Goal: Task Accomplishment & Management: Complete application form

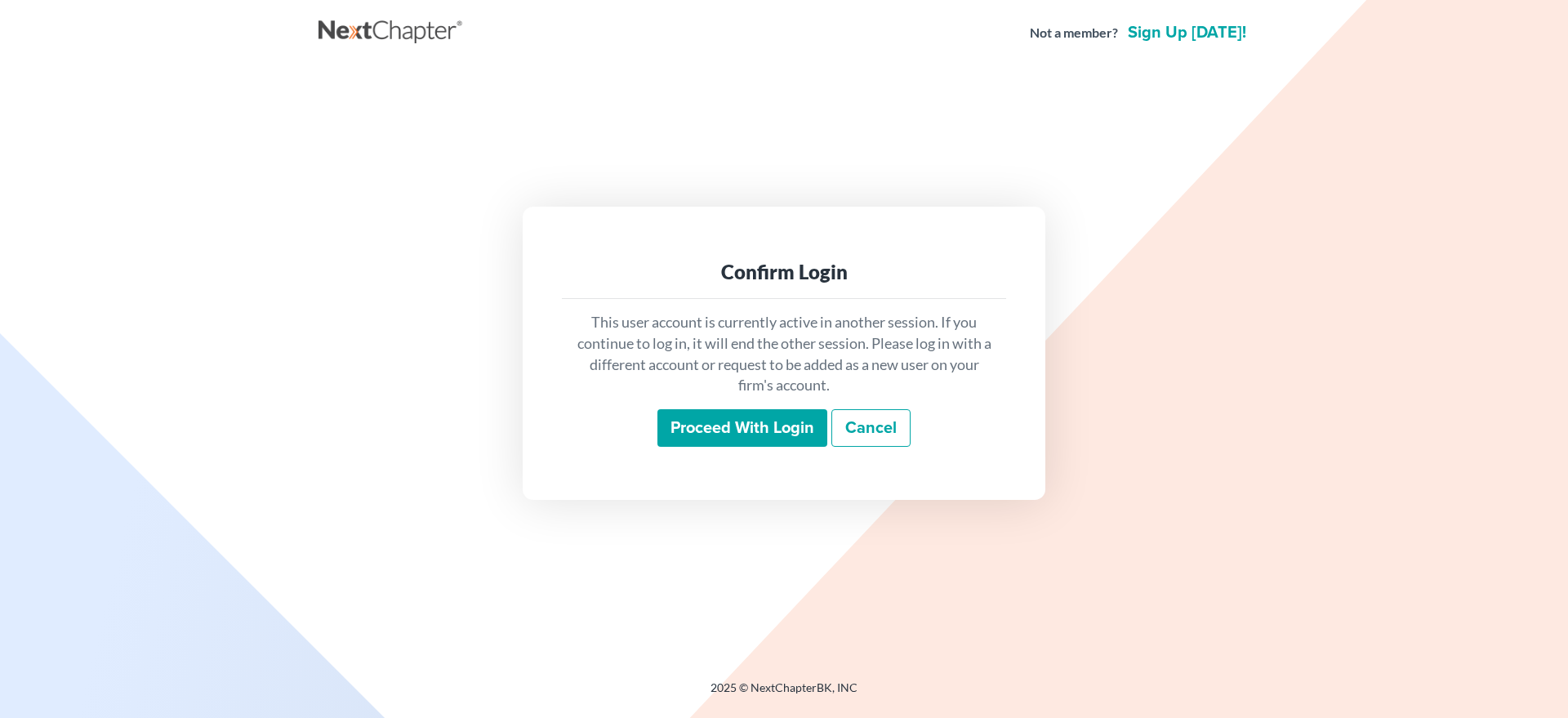
click at [679, 419] on input "Proceed with login" at bounding box center [742, 428] width 170 height 38
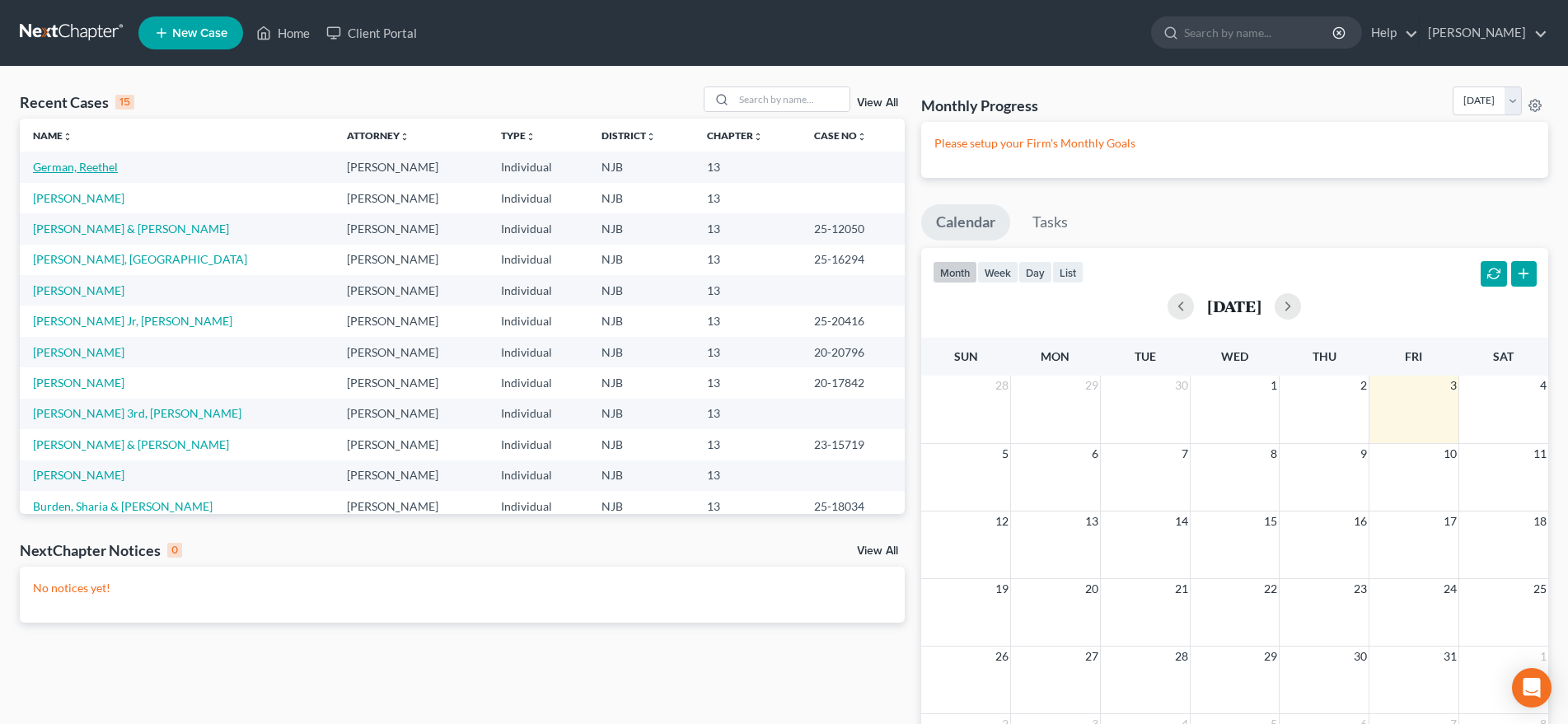
click at [106, 169] on link "German, Reethel" at bounding box center [74, 167] width 85 height 14
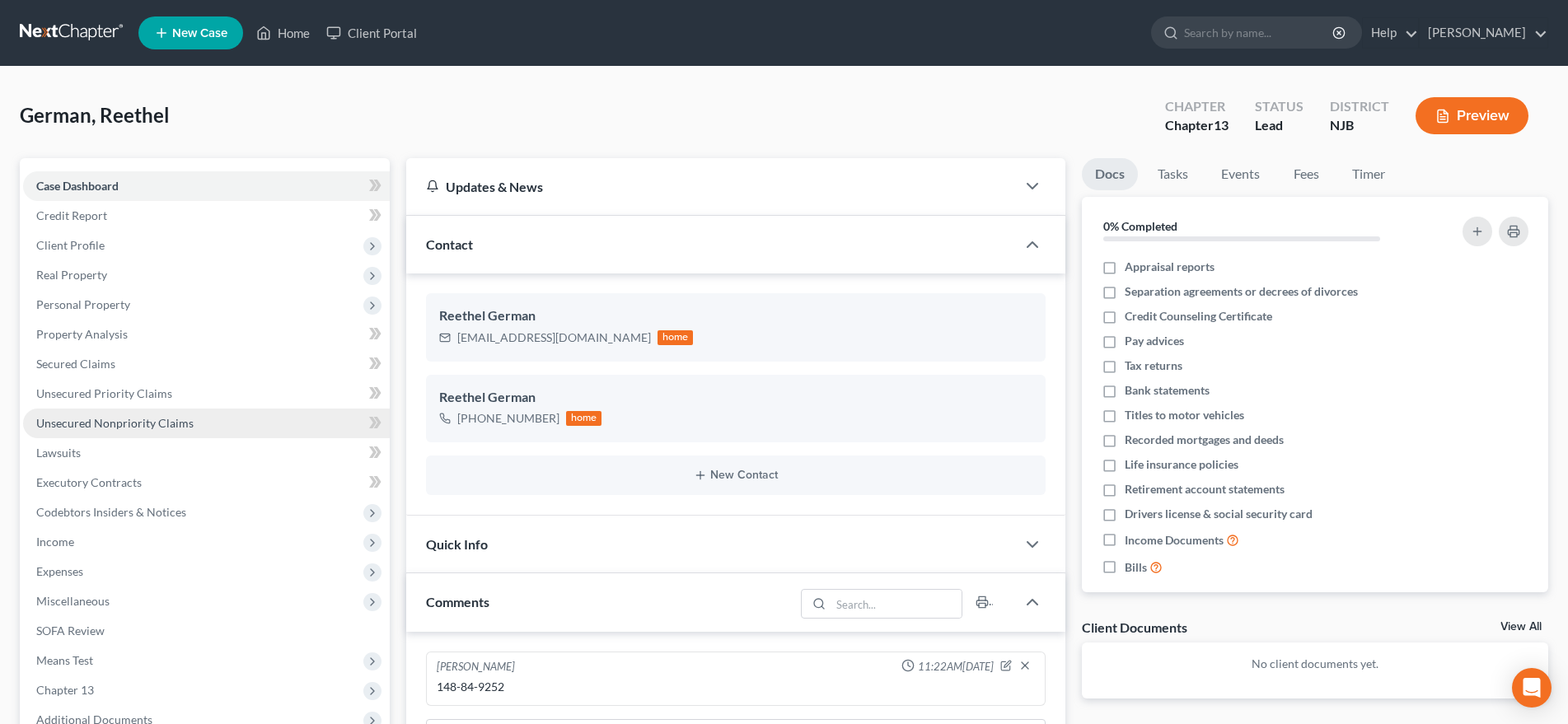
click at [193, 425] on link "Unsecured Nonpriority Claims" at bounding box center [207, 423] width 367 height 30
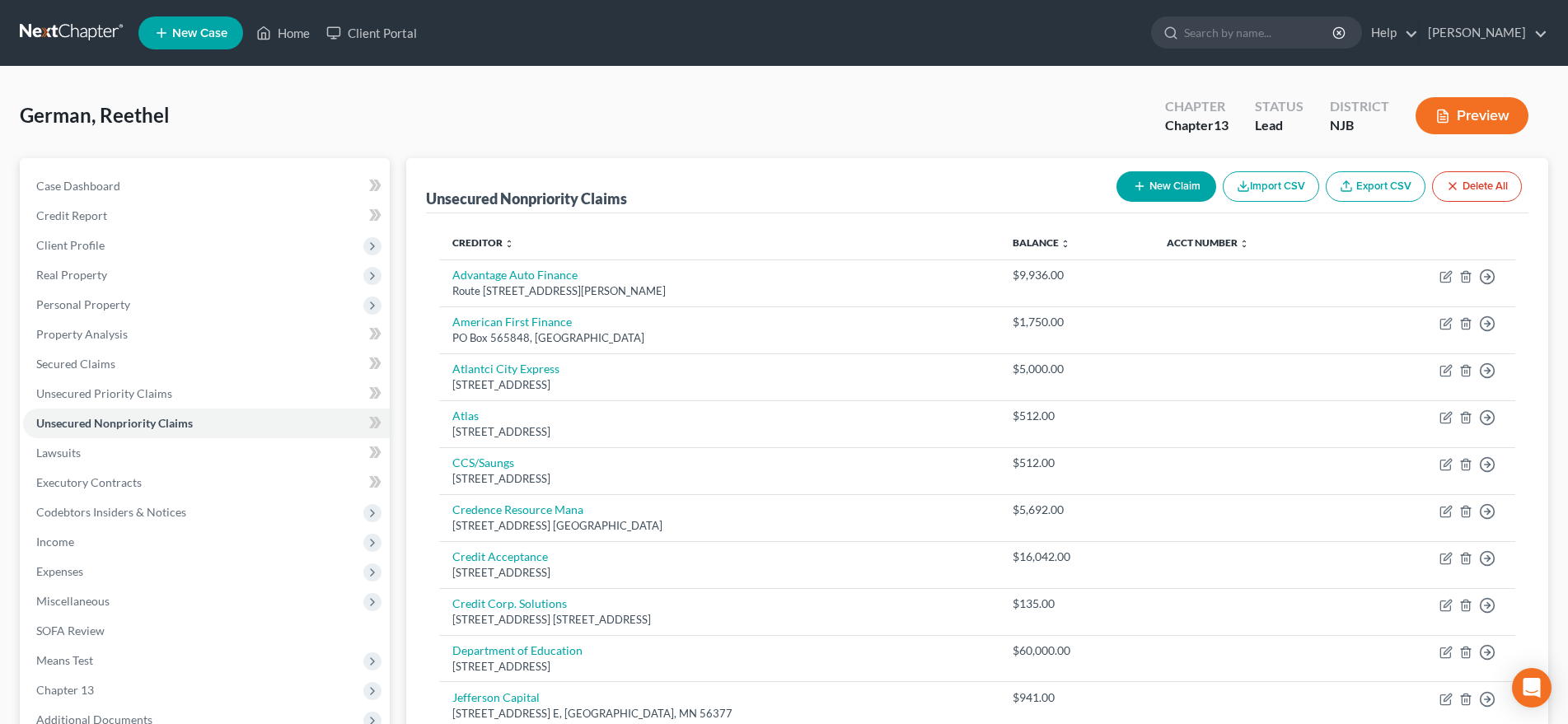
click at [1148, 191] on button "New Claim" at bounding box center [1166, 186] width 100 height 31
select select "0"
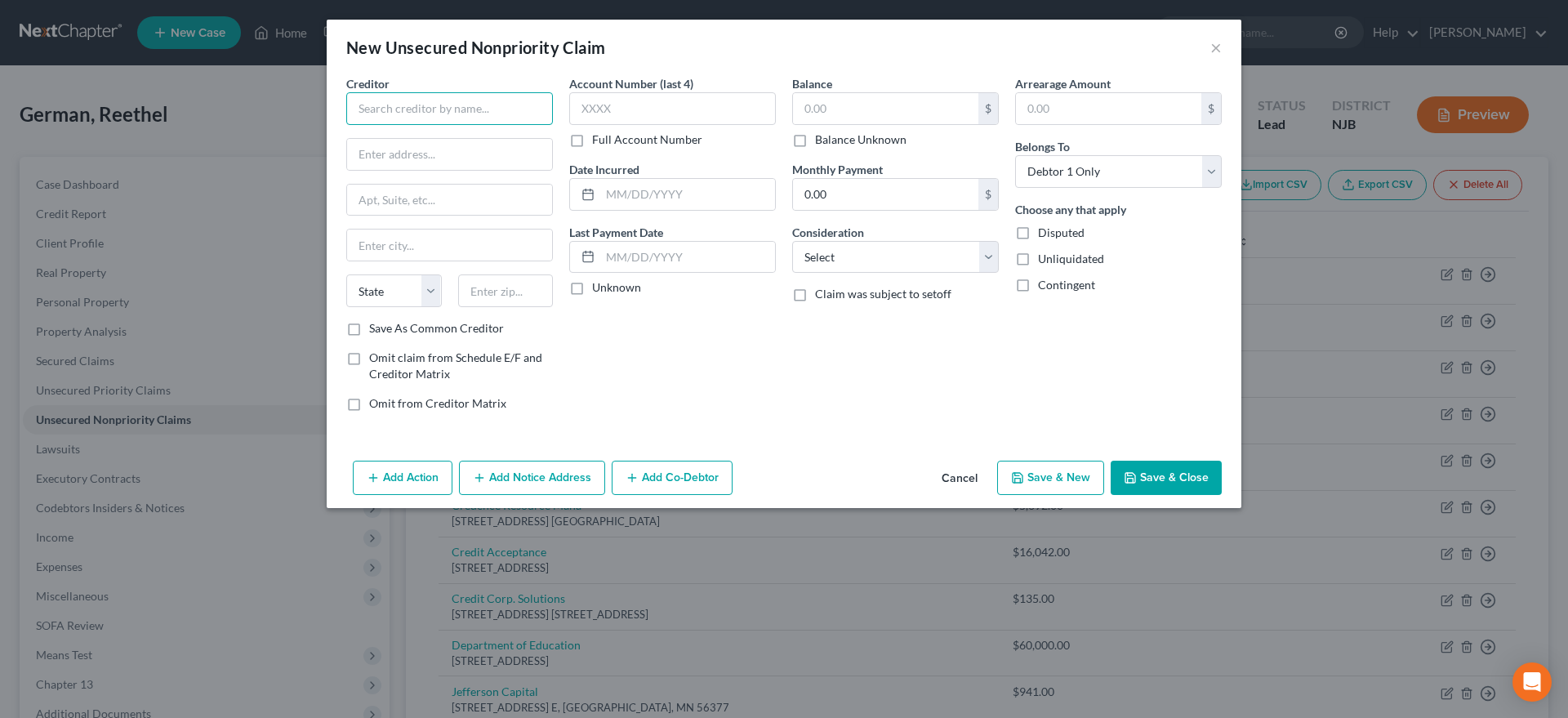
click at [393, 103] on input "text" at bounding box center [449, 108] width 207 height 32
type input "BMW Financial Service"
type input "1400 City New drive"
type input "43215"
type input "Columbus"
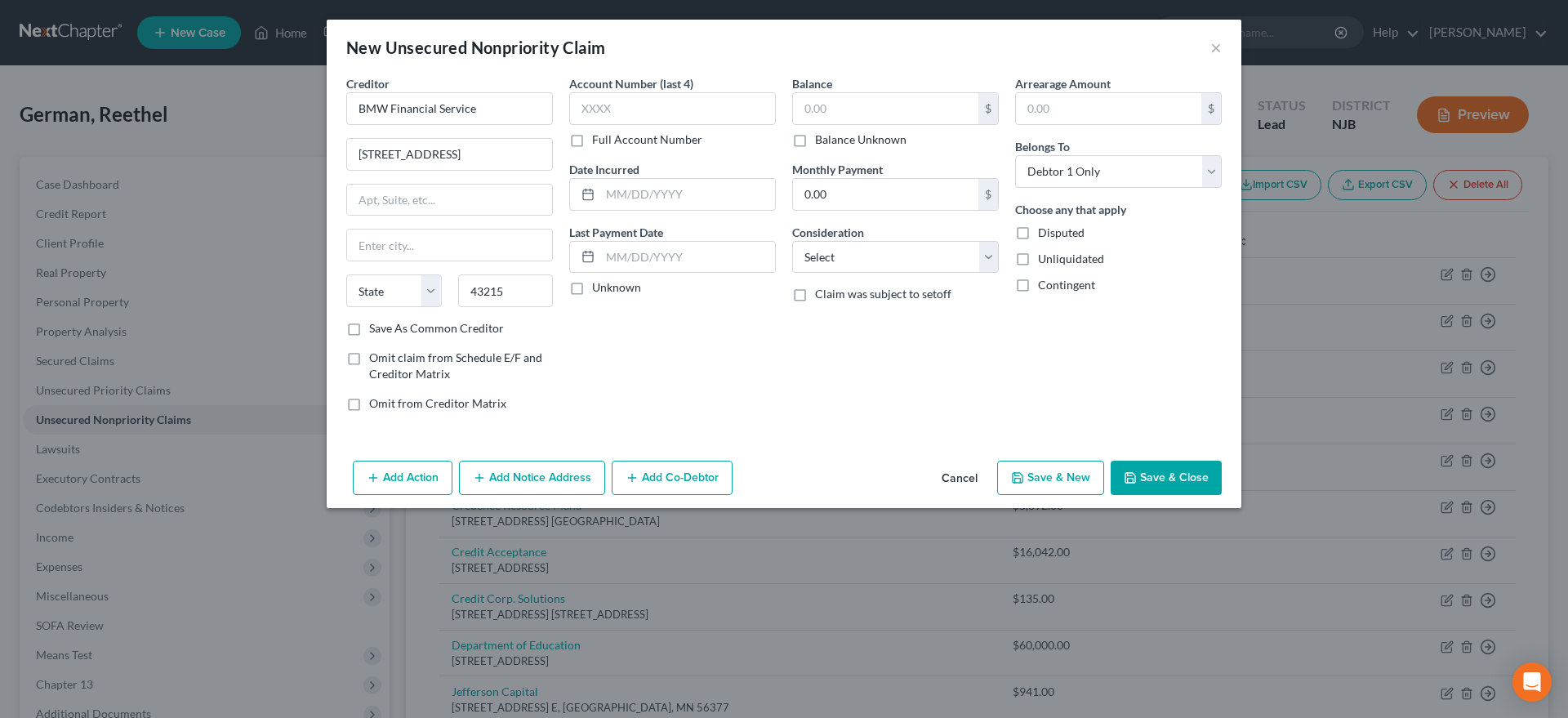
select select "36"
click at [708, 387] on div "Account Number (last 4) Full Account Number Date Incurred Last Payment Date Unk…" at bounding box center [672, 249] width 223 height 350
click at [837, 107] on input "text" at bounding box center [885, 109] width 185 height 31
type input "17,977.00"
click at [792, 241] on select "Select Cable / Satellite Services Collection Agency Credit Card Debt Debt Couns…" at bounding box center [896, 257] width 207 height 32
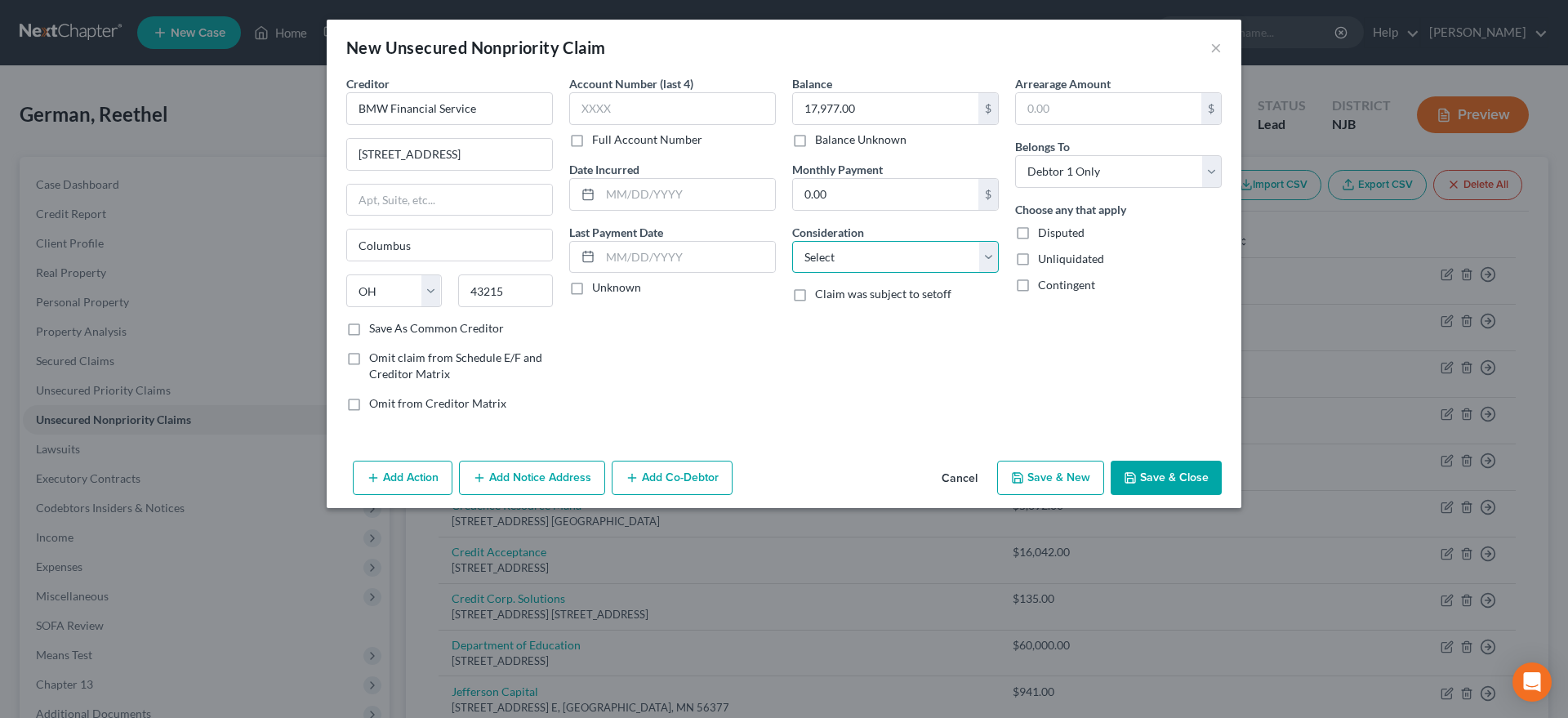
select select "14"
click option "Other" at bounding box center [0, 0] width 0 height 0
click at [1019, 470] on button "Save & New" at bounding box center [1051, 477] width 107 height 34
select select "0"
click at [1217, 53] on button "×" at bounding box center [1216, 47] width 11 height 19
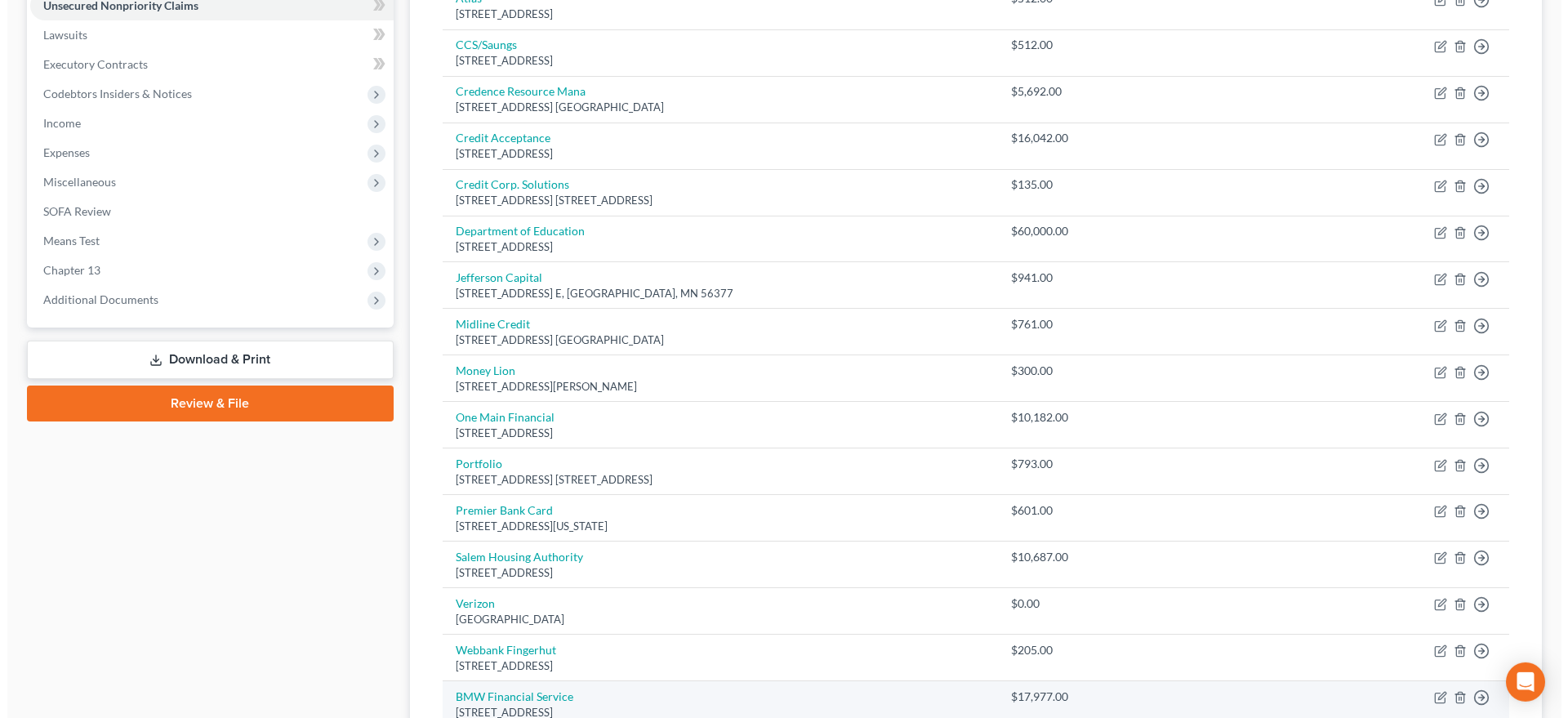
scroll to position [500, 0]
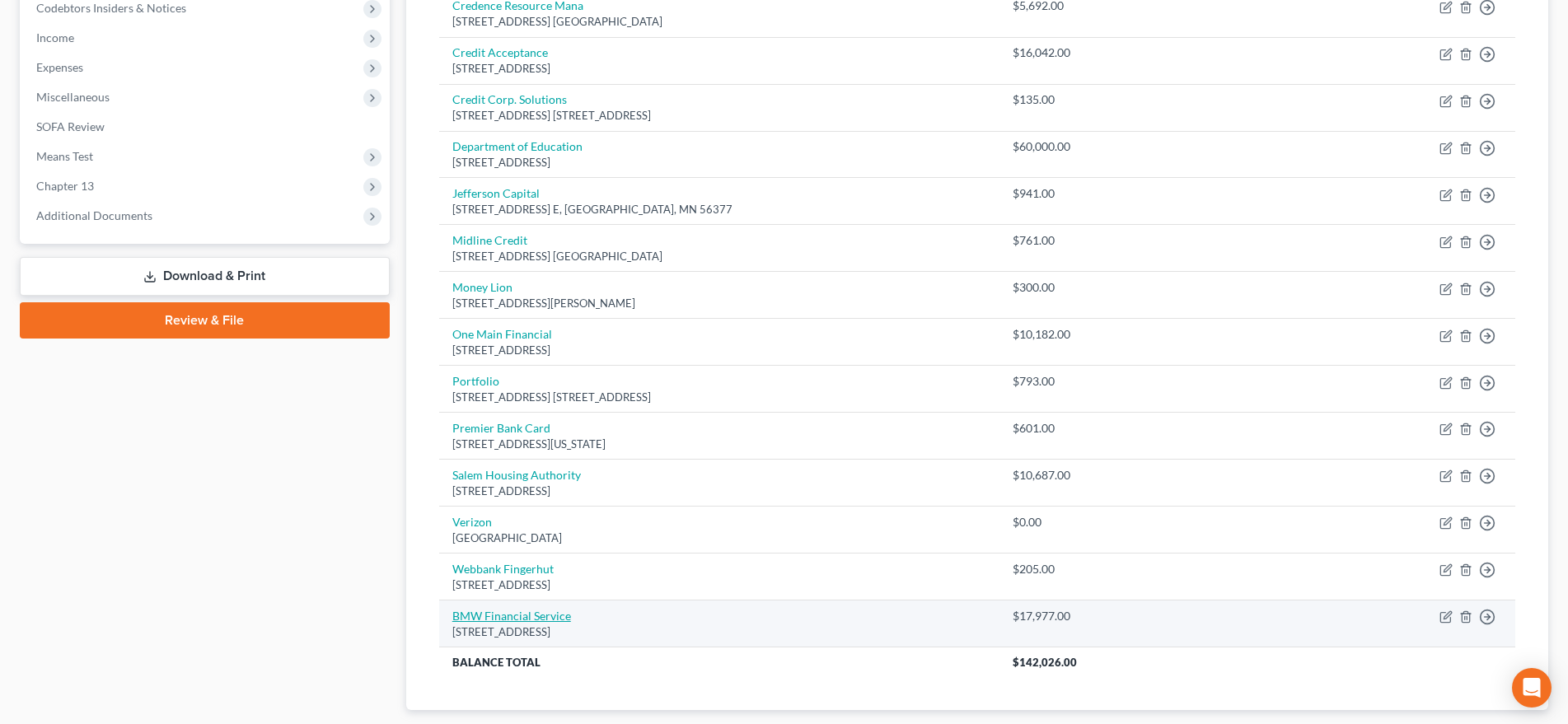
click at [519, 614] on link "BMW Financial Service" at bounding box center [512, 615] width 119 height 14
select select "36"
select select "14"
select select "0"
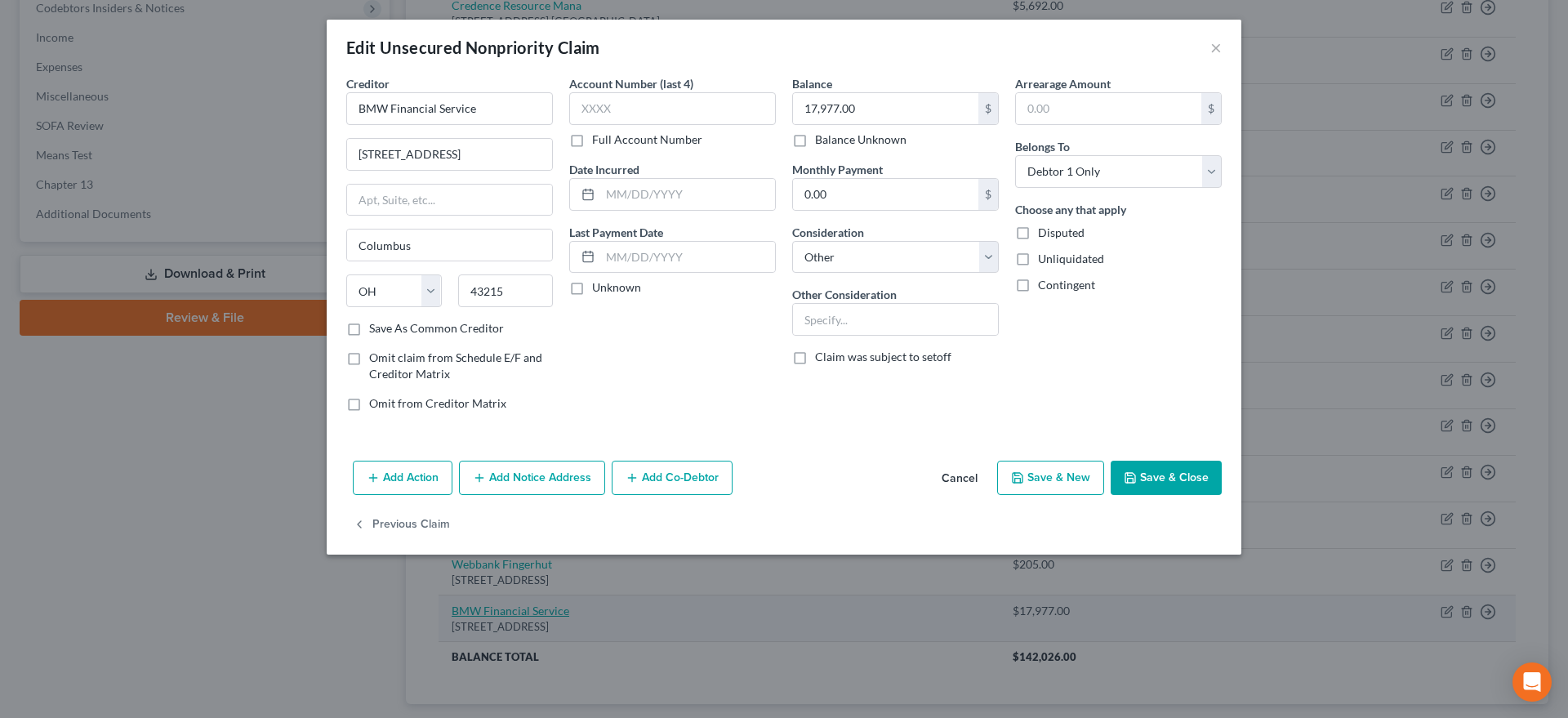
click at [515, 609] on div "Edit Unsecured Nonpriority Claim × Creditor * BMW Financial Service 1400 City N…" at bounding box center [784, 359] width 1568 height 718
click at [483, 153] on input "1400 City New drive" at bounding box center [449, 155] width 205 height 31
type input "1400 City View Drive"
click at [1063, 485] on button "Save & New" at bounding box center [1051, 477] width 107 height 34
select select "0"
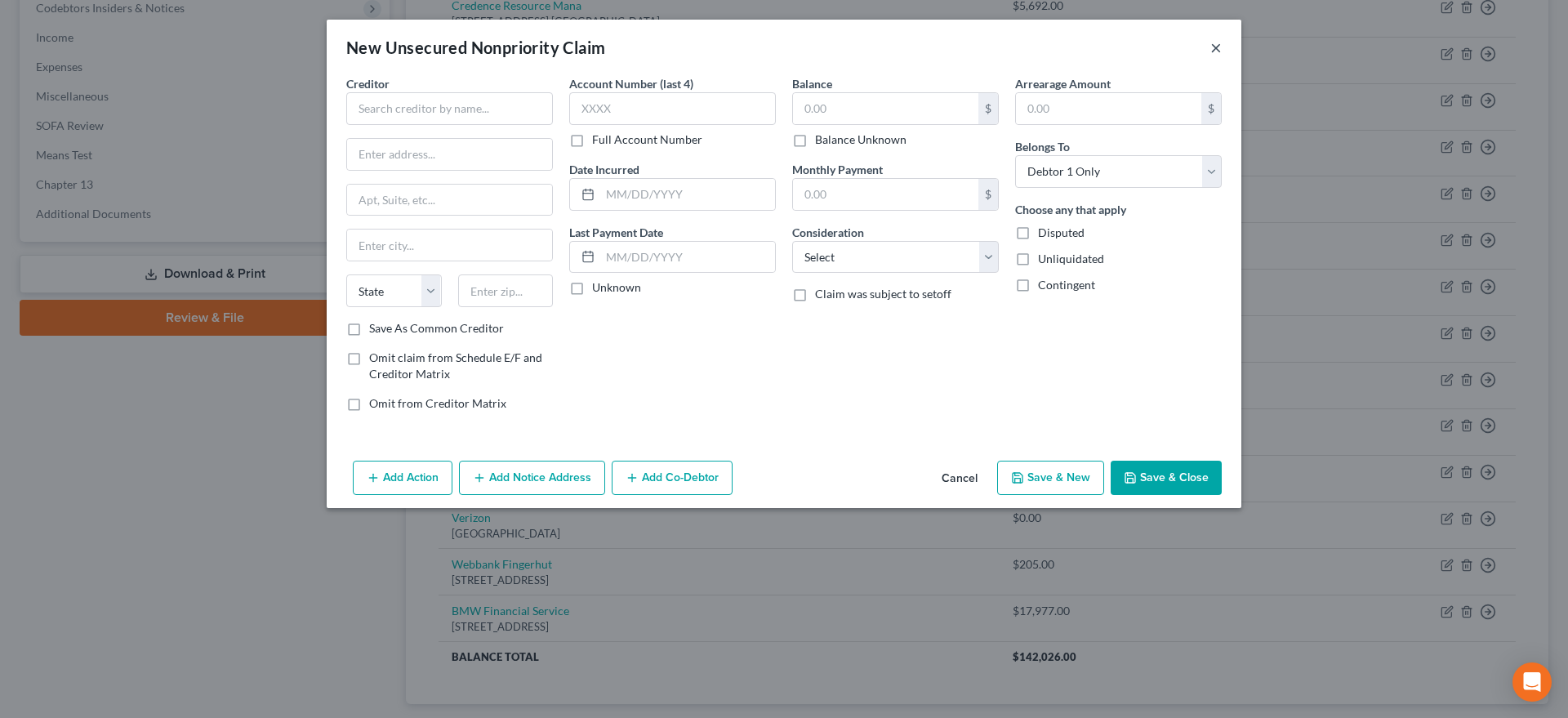
click at [1219, 45] on button "×" at bounding box center [1216, 47] width 11 height 19
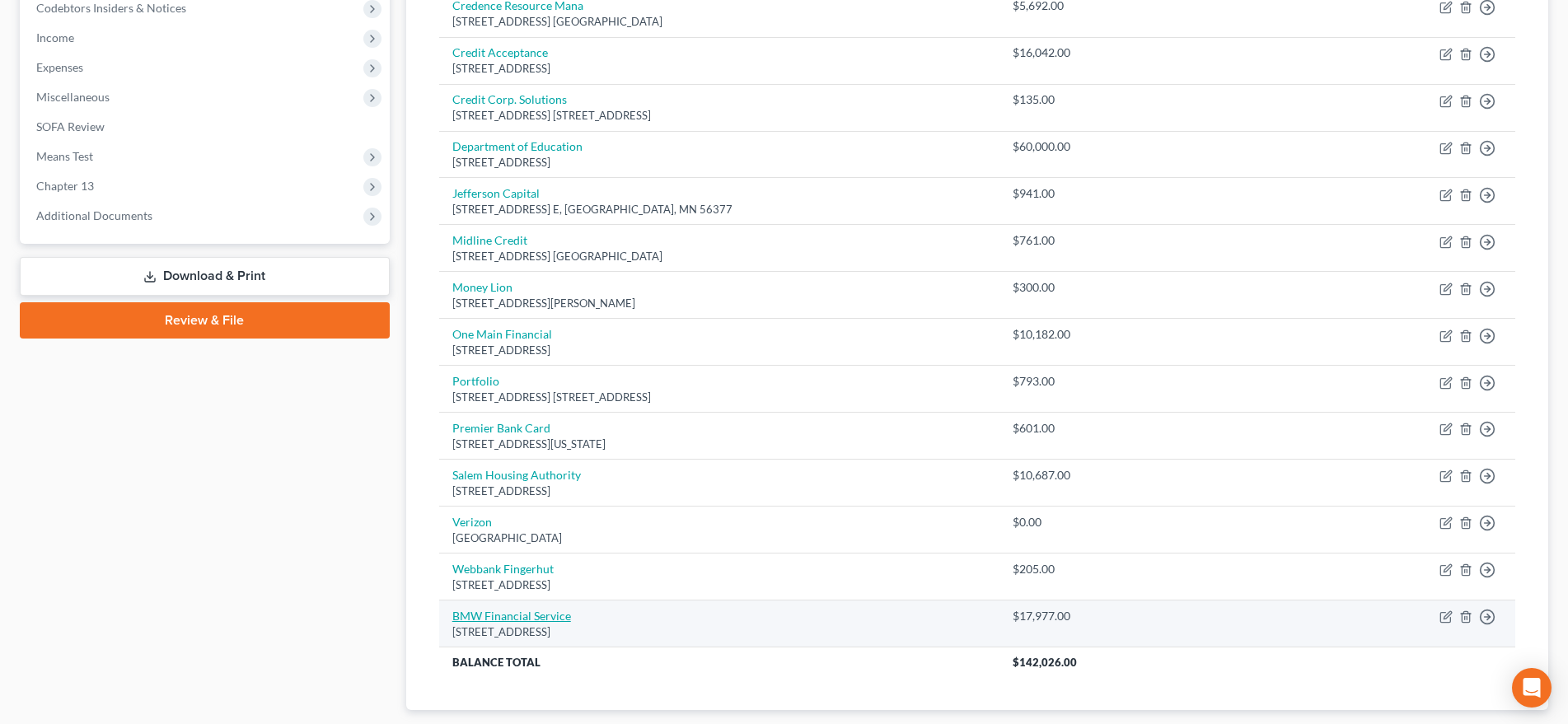
click at [522, 619] on link "BMW Financial Service" at bounding box center [512, 615] width 119 height 14
select select "36"
select select "14"
select select "0"
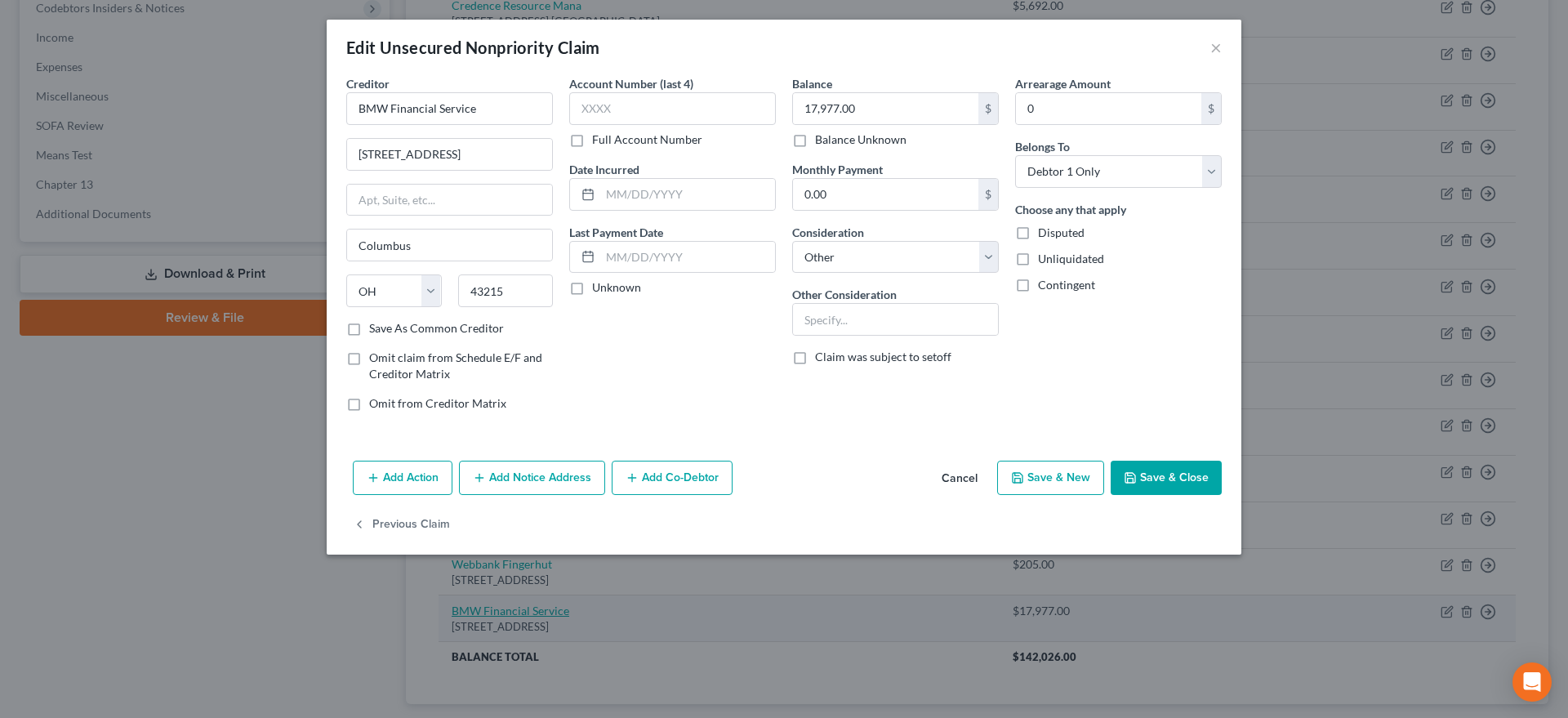
click at [517, 614] on div "Edit Unsecured Nonpriority Claim × Creditor * BMW Financial Service 1400 City V…" at bounding box center [784, 359] width 1568 height 718
click at [436, 153] on input "1400 City View Drive" at bounding box center [449, 155] width 205 height 31
click at [434, 153] on input "1400 City New Drive" at bounding box center [449, 155] width 205 height 31
type input "1400 City View Drive"
click at [619, 361] on div "Account Number (last 4) Full Account Number Date Incurred Last Payment Date Unk…" at bounding box center [672, 249] width 223 height 350
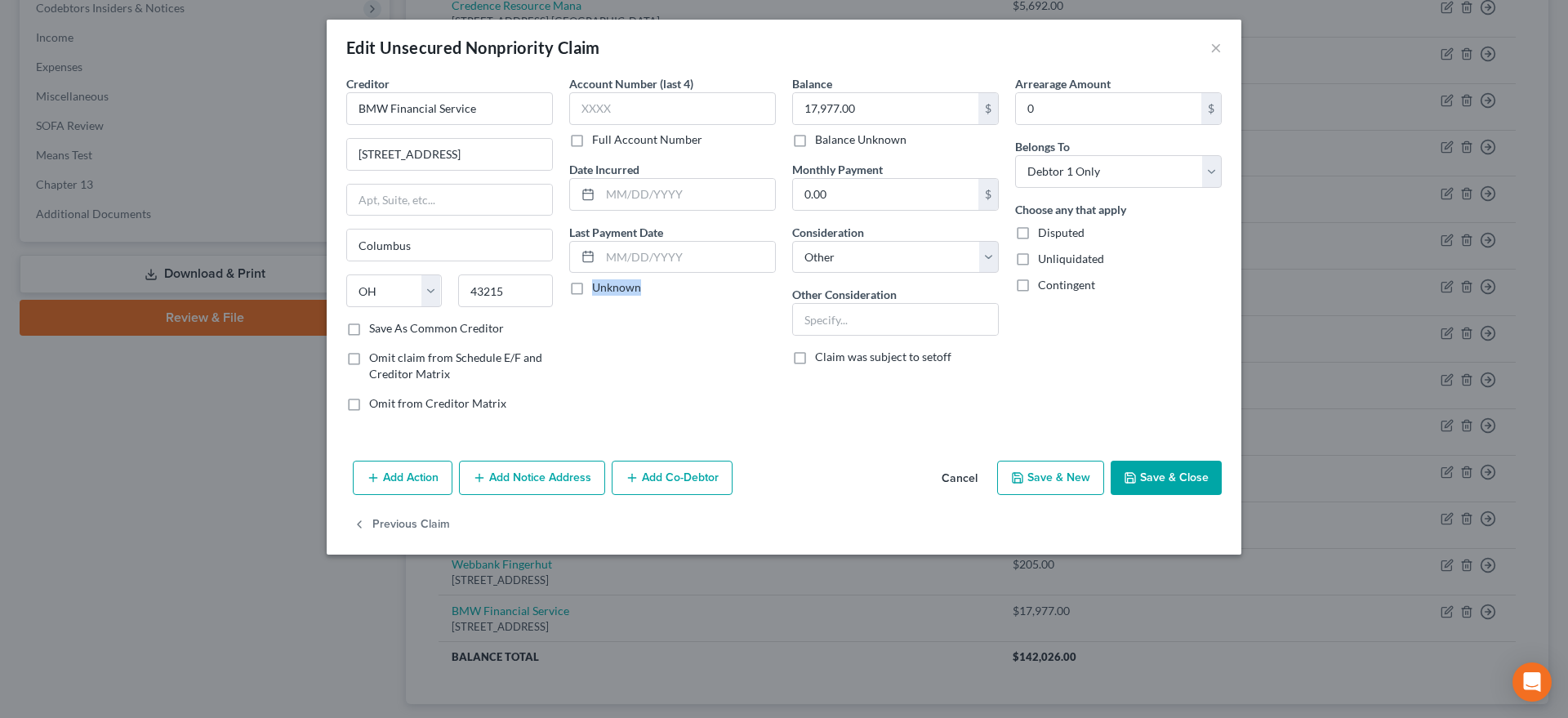
click at [619, 361] on div "Account Number (last 4) Full Account Number Date Incurred Last Payment Date Unk…" at bounding box center [672, 249] width 223 height 350
click at [837, 468] on div "Add Action Add Notice Address Add Co-Debtor Cancel Save & New Save & Close" at bounding box center [784, 481] width 915 height 54
click at [1017, 488] on button "Save & New" at bounding box center [1051, 477] width 107 height 34
select select "0"
